Goal: Information Seeking & Learning: Learn about a topic

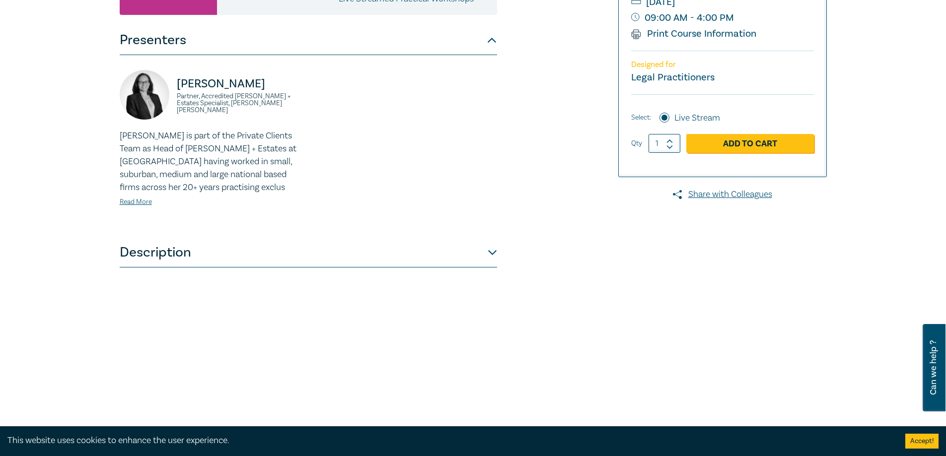
scroll to position [248, 0]
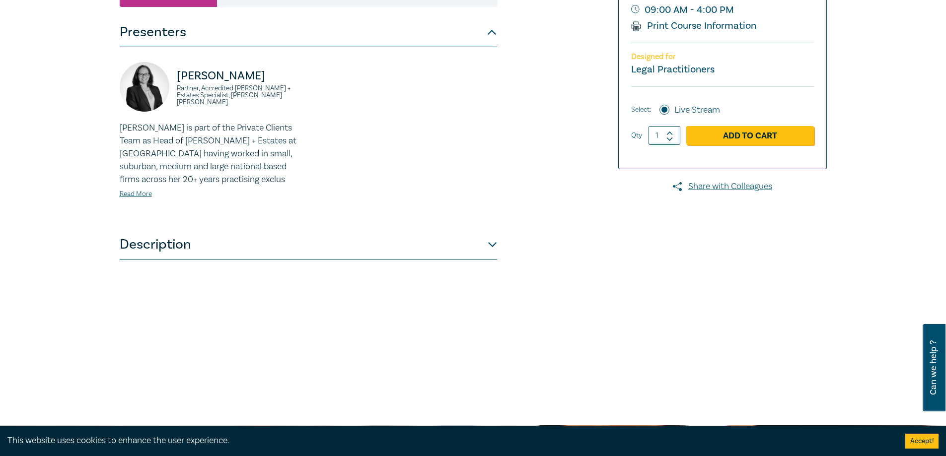
click at [352, 248] on button "Description" at bounding box center [308, 245] width 377 height 30
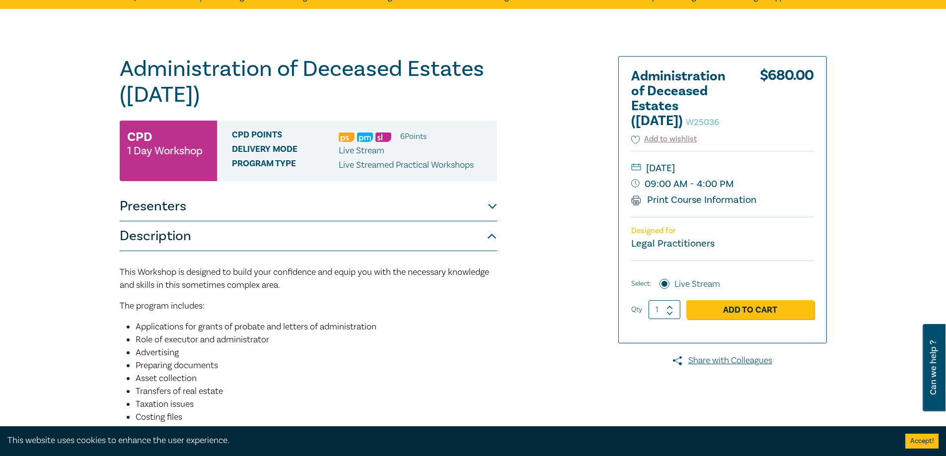
scroll to position [0, 0]
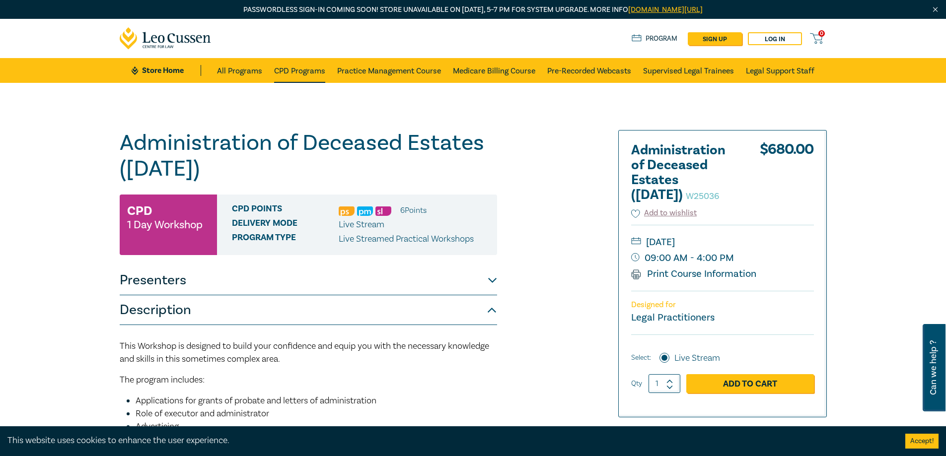
click at [277, 68] on link "CPD Programs" at bounding box center [299, 70] width 51 height 25
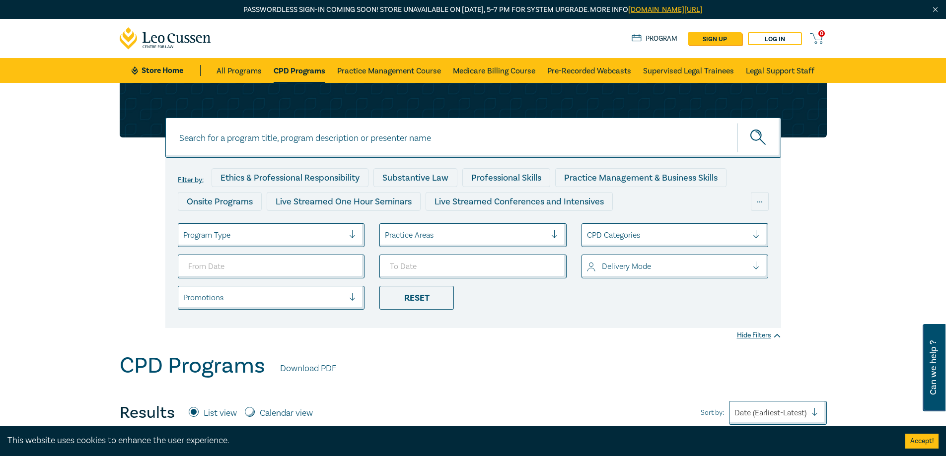
click at [269, 228] on div "Program Type" at bounding box center [263, 235] width 171 height 17
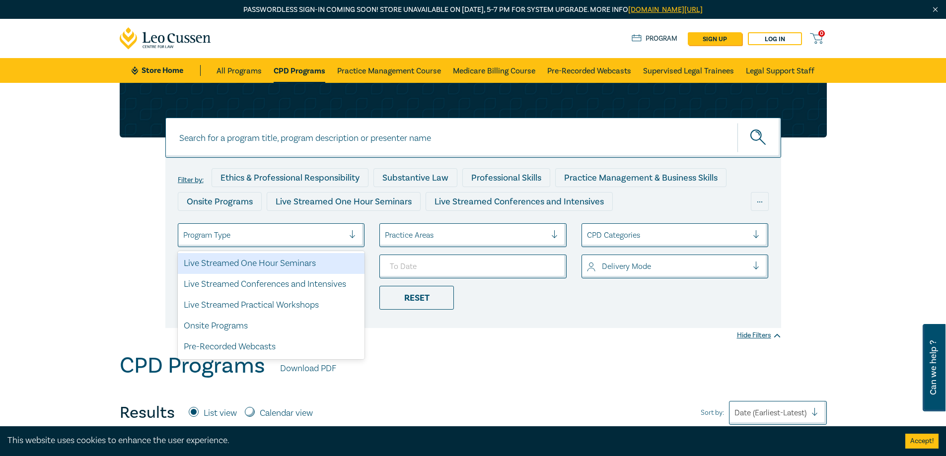
click at [263, 236] on div at bounding box center [263, 235] width 161 height 13
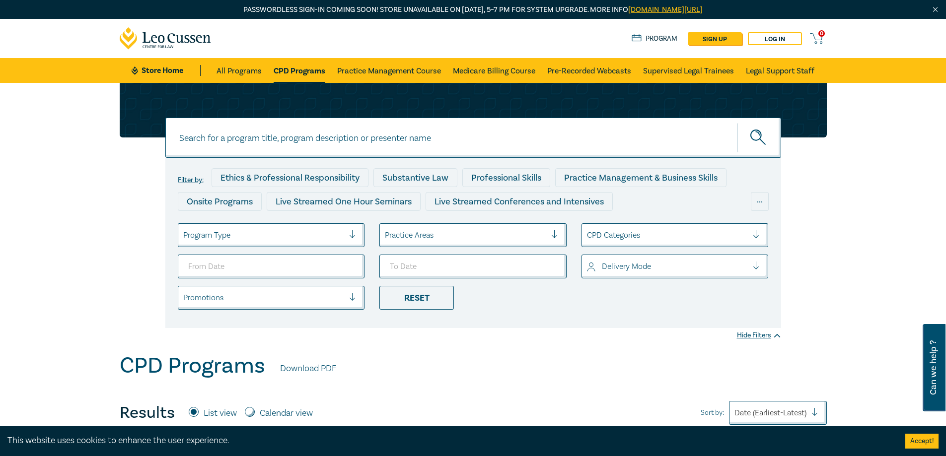
click at [472, 226] on div "Practice Areas" at bounding box center [472, 235] width 187 height 24
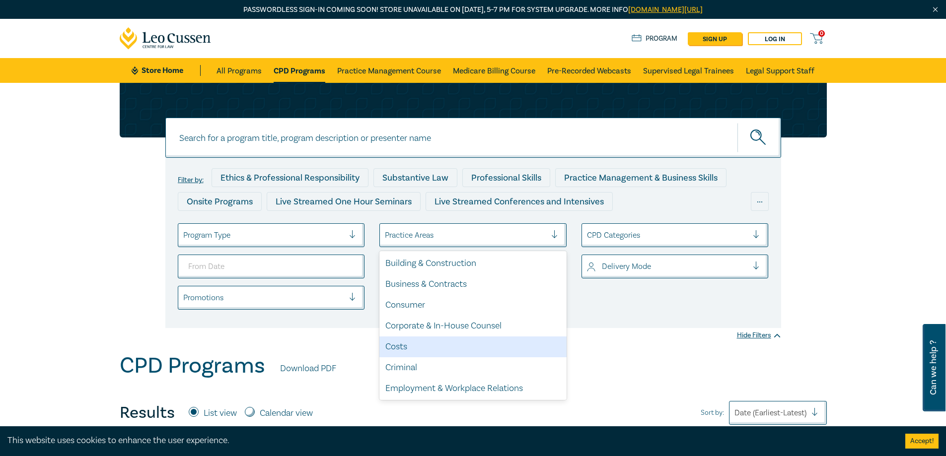
scroll to position [292, 0]
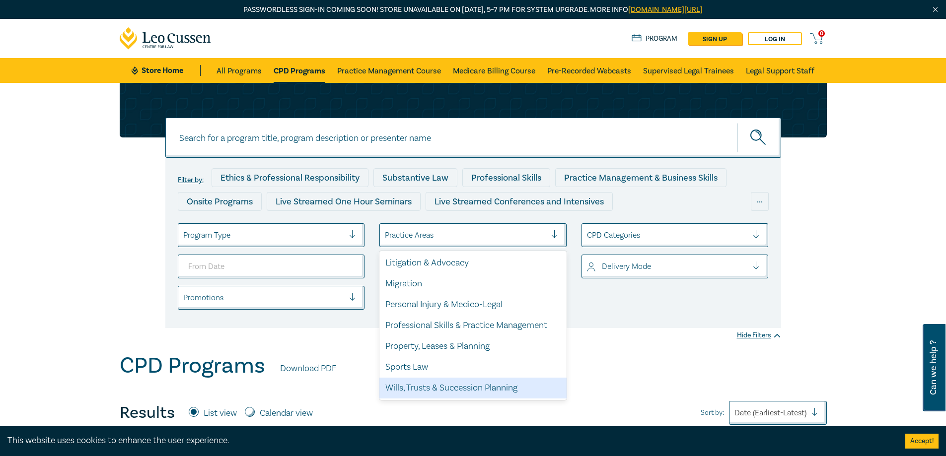
click at [416, 394] on div "Wills, Trusts & Succession Planning" at bounding box center [472, 388] width 187 height 21
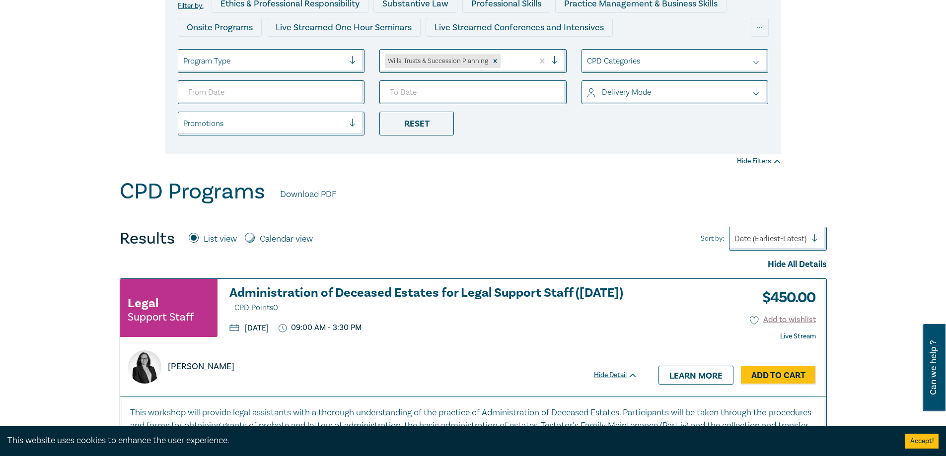
scroll to position [348, 0]
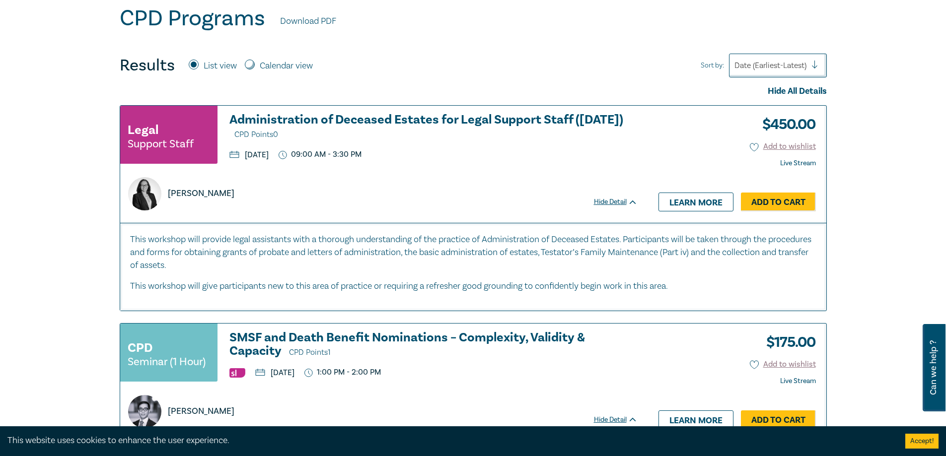
click at [449, 114] on h3 "Administration of Deceased Estates for Legal Support Staff ([DATE]) CPD Points 0" at bounding box center [433, 127] width 408 height 28
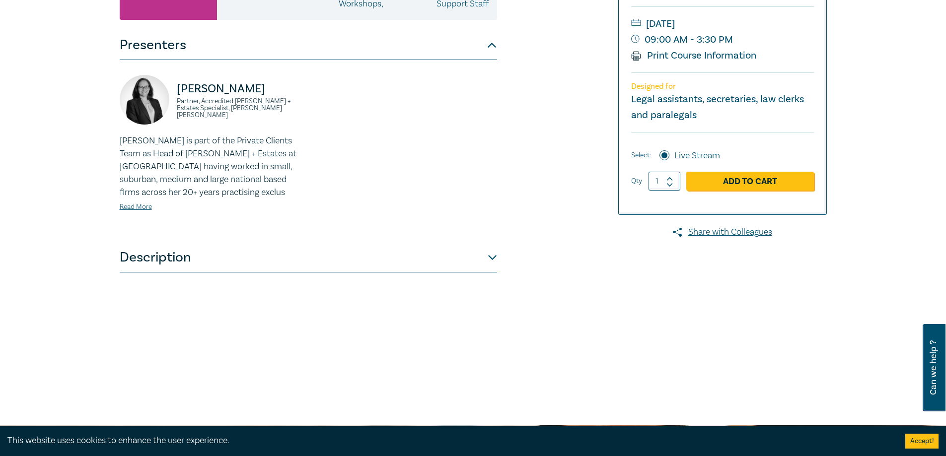
scroll to position [298, 0]
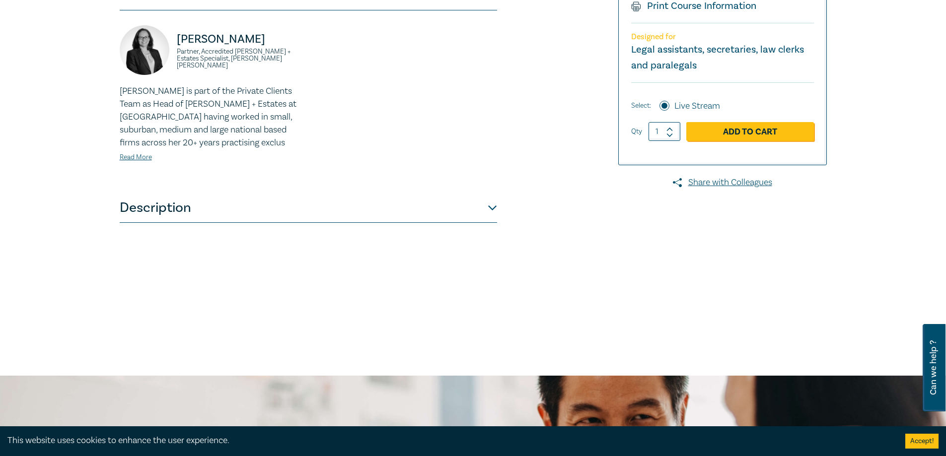
click at [209, 223] on button "Description" at bounding box center [308, 208] width 377 height 30
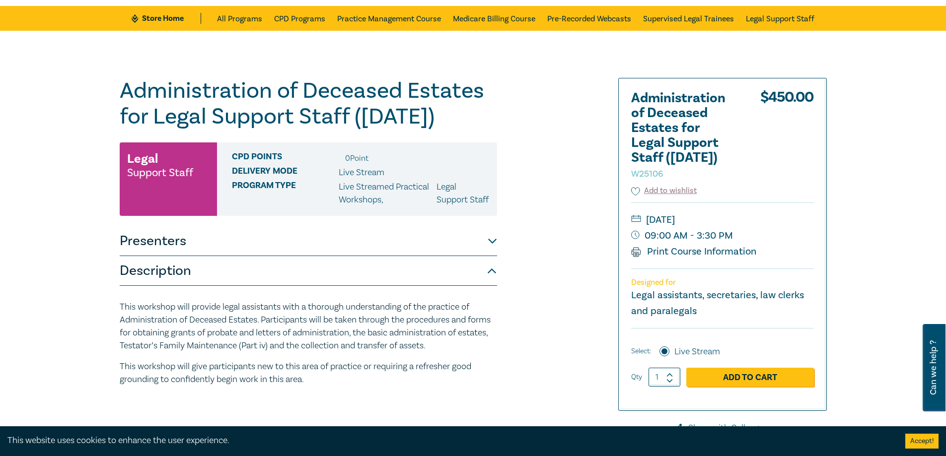
scroll to position [50, 0]
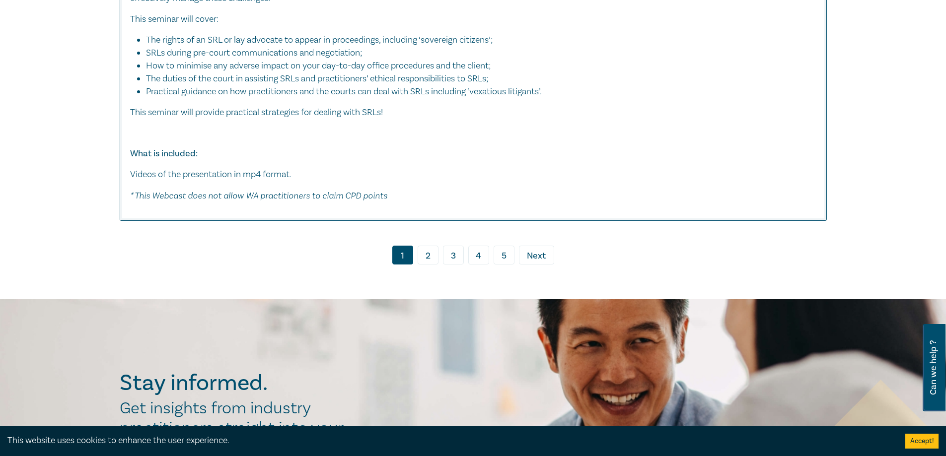
scroll to position [5064, 0]
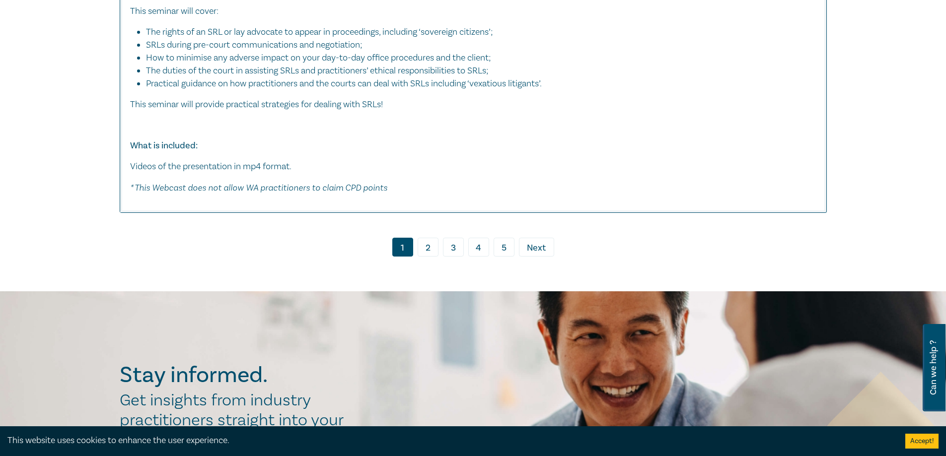
click at [425, 245] on link "2" at bounding box center [428, 247] width 21 height 19
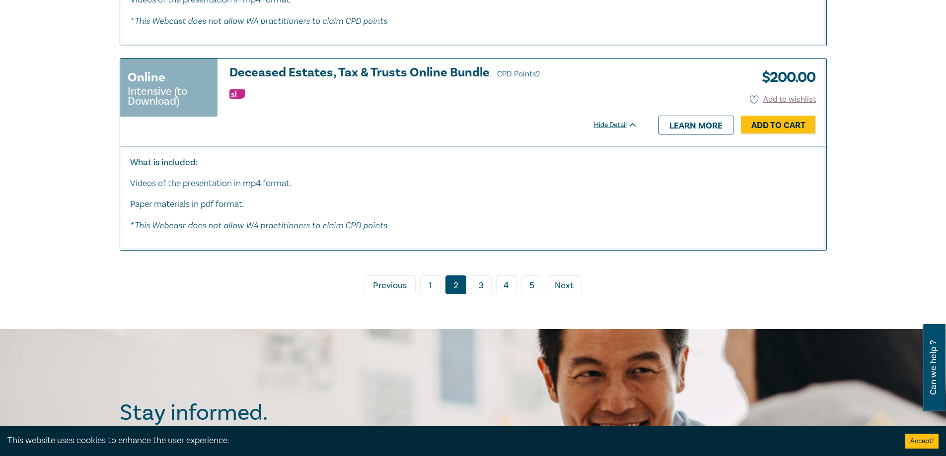
scroll to position [5163, 0]
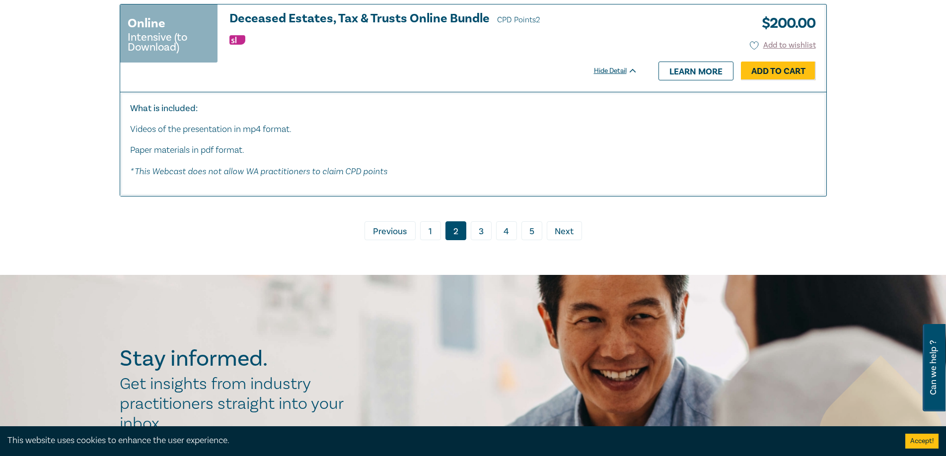
click at [475, 237] on link "3" at bounding box center [481, 230] width 21 height 19
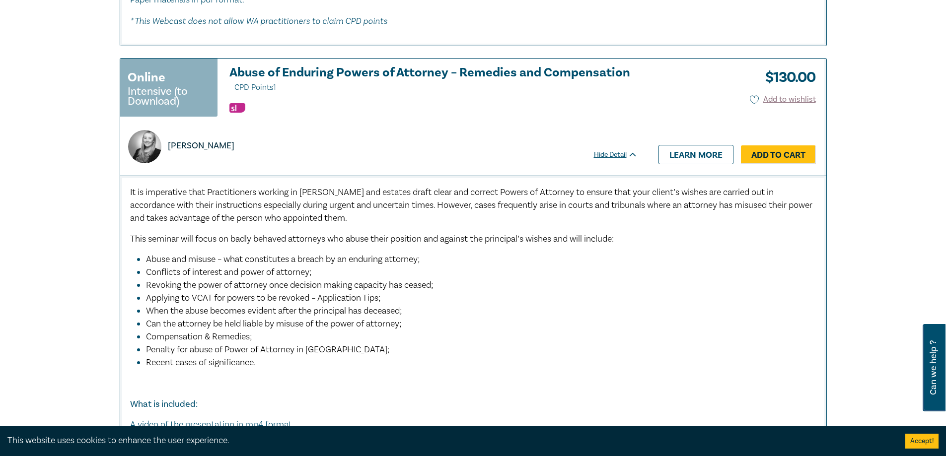
scroll to position [5759, 0]
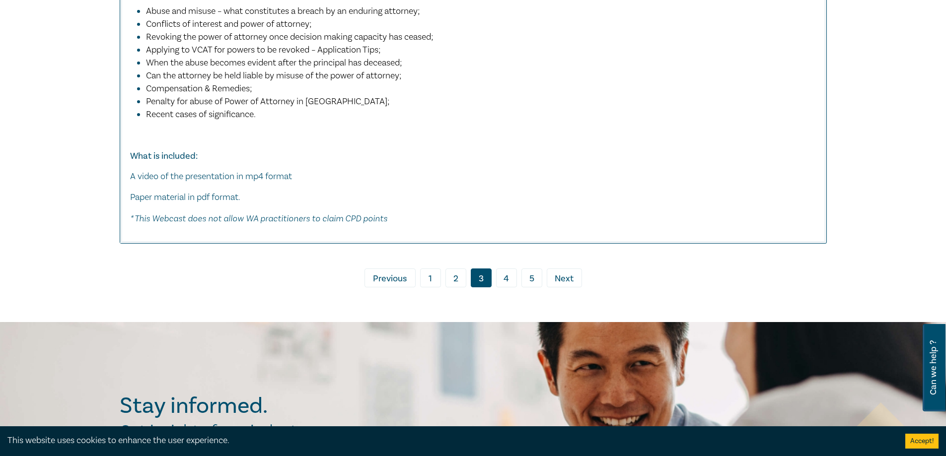
click at [508, 274] on link "4" at bounding box center [506, 278] width 21 height 19
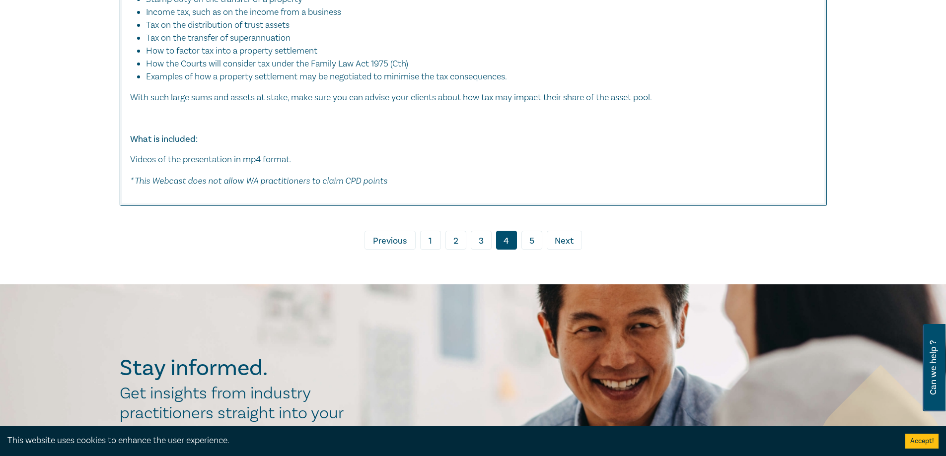
scroll to position [4866, 0]
click at [430, 231] on link "1" at bounding box center [430, 240] width 21 height 19
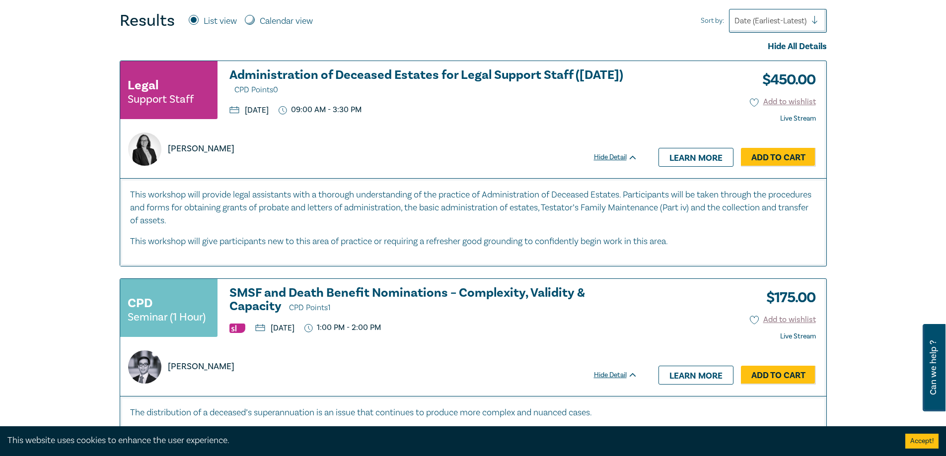
scroll to position [348, 0]
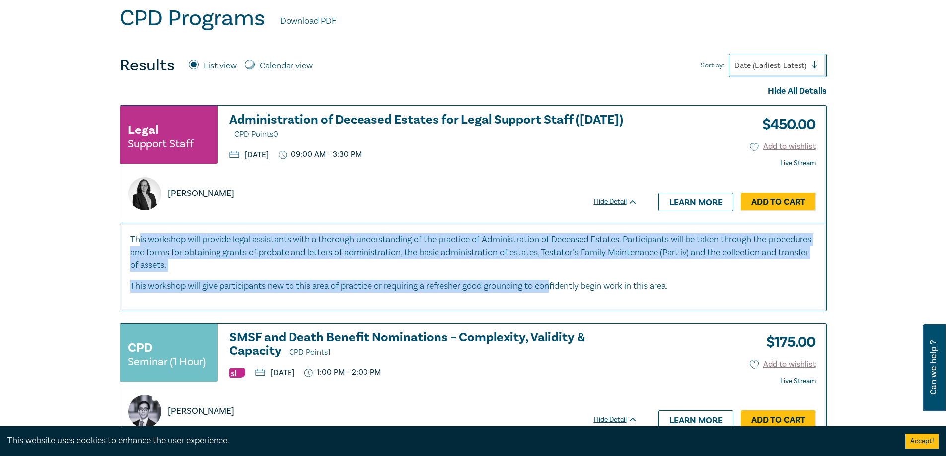
drag, startPoint x: 139, startPoint y: 237, endPoint x: 556, endPoint y: 282, distance: 419.5
click at [556, 282] on div "This workshop will provide legal assistants with a thorough understanding of th…" at bounding box center [473, 263] width 686 height 60
click at [289, 119] on h3 "Administration of Deceased Estates for Legal Support Staff ([DATE]) CPD Points 0" at bounding box center [433, 127] width 408 height 28
